Goal: Find specific page/section: Locate a particular part of the current website

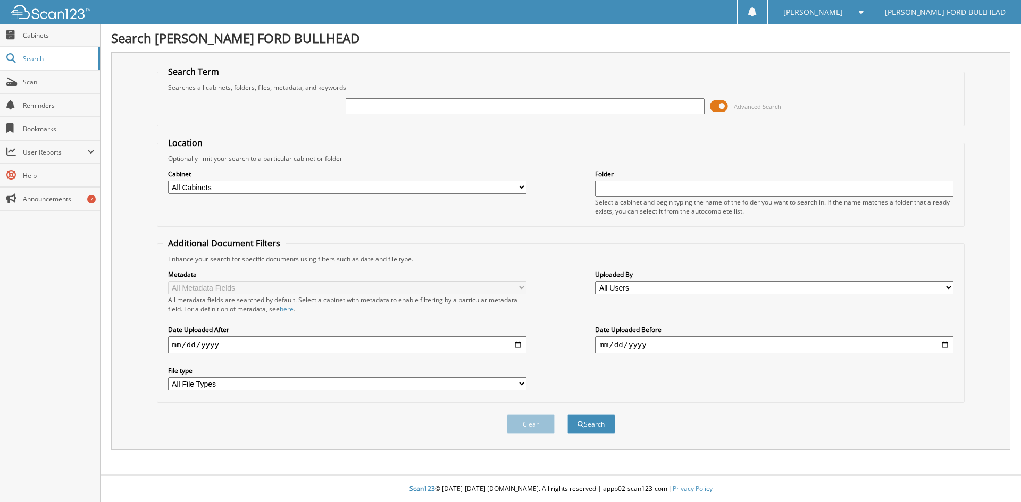
drag, startPoint x: 0, startPoint y: 0, endPoint x: 407, endPoint y: 100, distance: 418.9
click at [407, 100] on input "text" at bounding box center [525, 106] width 358 height 16
type input "b4307"
click at [567, 415] on button "Search" at bounding box center [591, 425] width 48 height 20
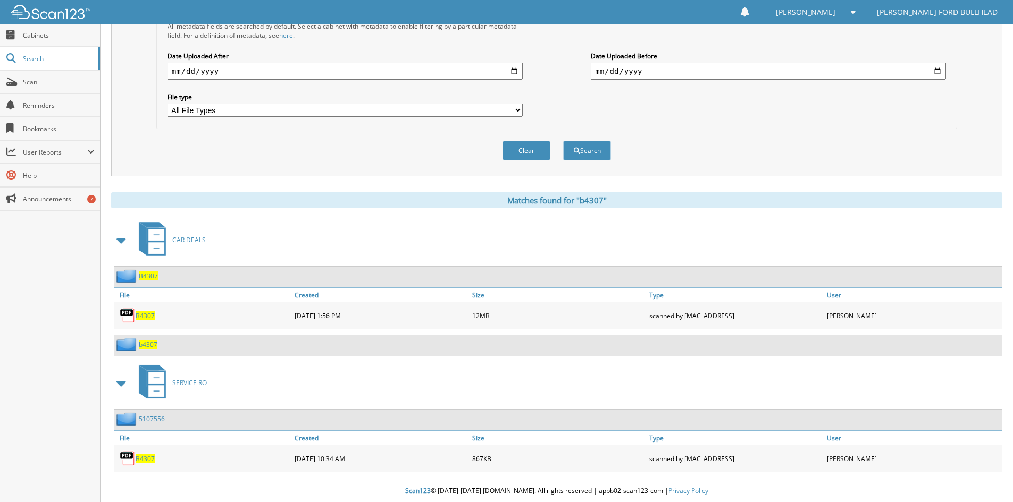
scroll to position [276, 0]
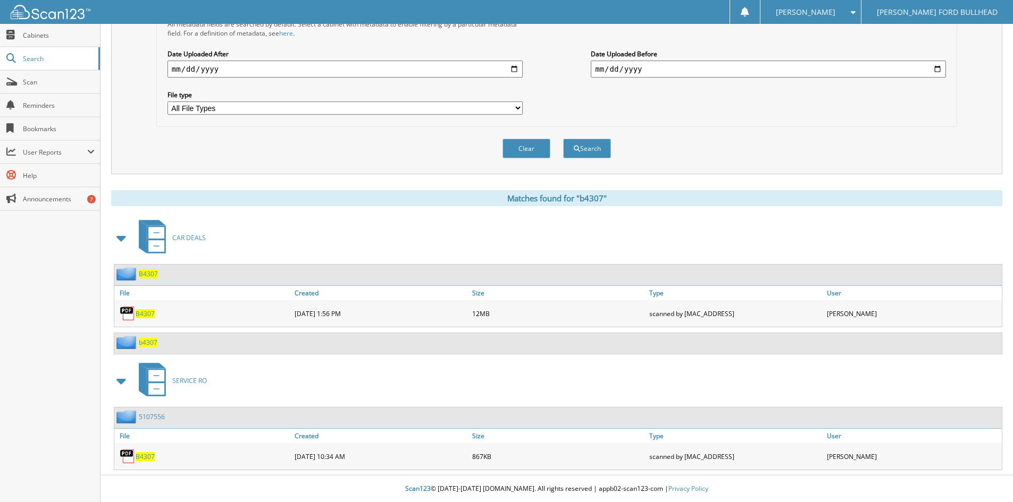
click at [149, 315] on span "B4307" at bounding box center [145, 313] width 19 height 9
